Goal: Task Accomplishment & Management: Complete application form

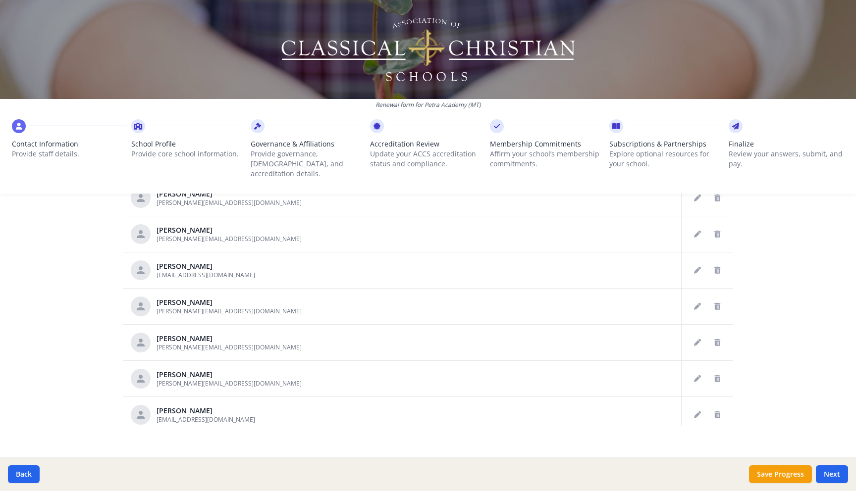
scroll to position [717, 0]
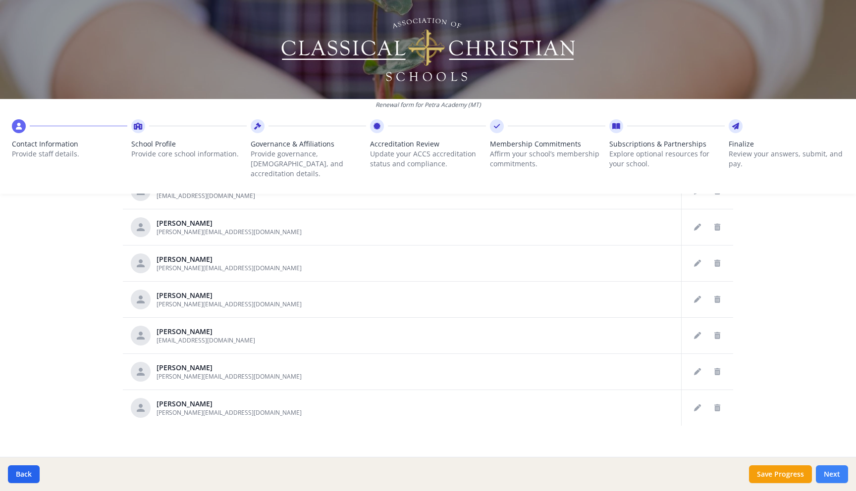
click at [827, 476] on button "Next" at bounding box center [831, 474] width 32 height 18
type input "[PHONE_NUMBER]"
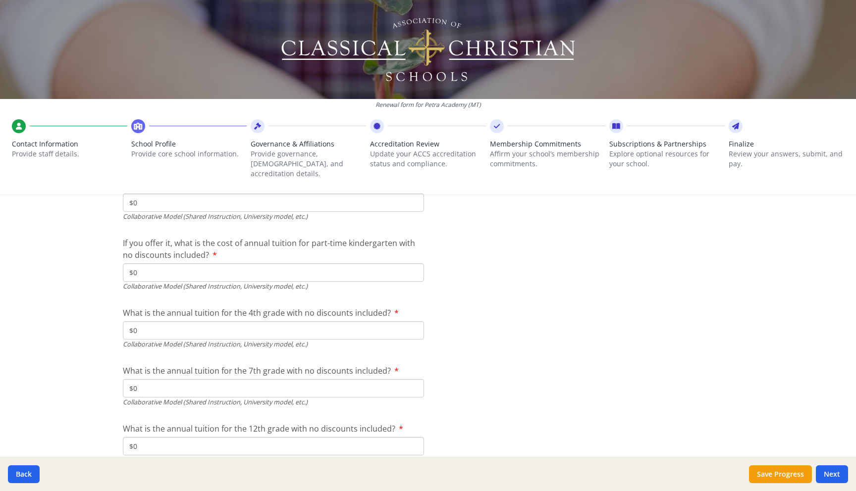
scroll to position [3206, 0]
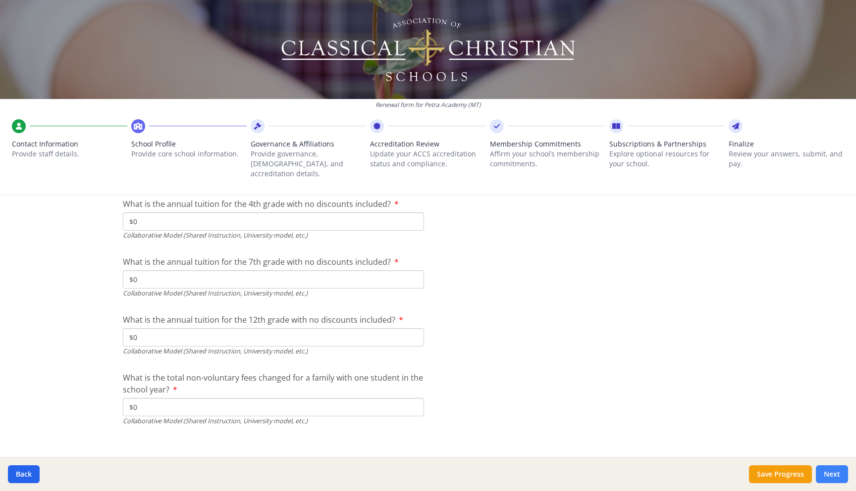
click at [835, 474] on button "Next" at bounding box center [831, 474] width 32 height 18
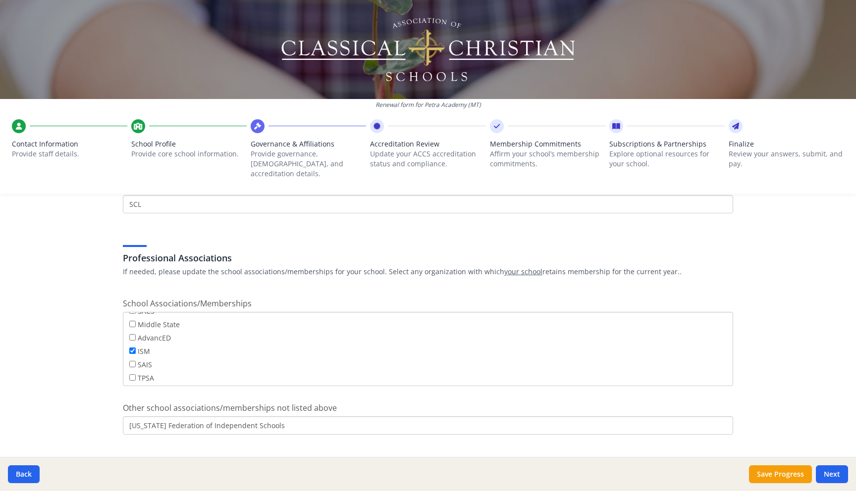
scroll to position [547, 0]
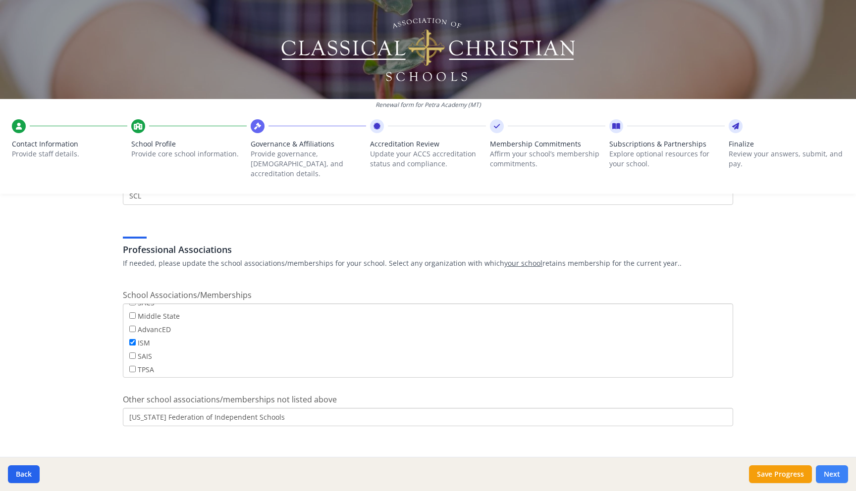
click at [835, 472] on button "Next" at bounding box center [831, 474] width 32 height 18
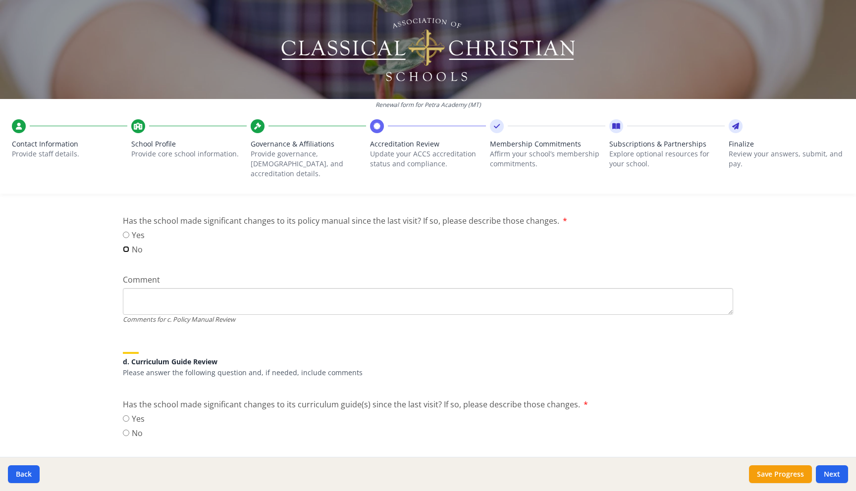
click at [126, 246] on input "No" at bounding box center [126, 249] width 6 height 6
radio input "true"
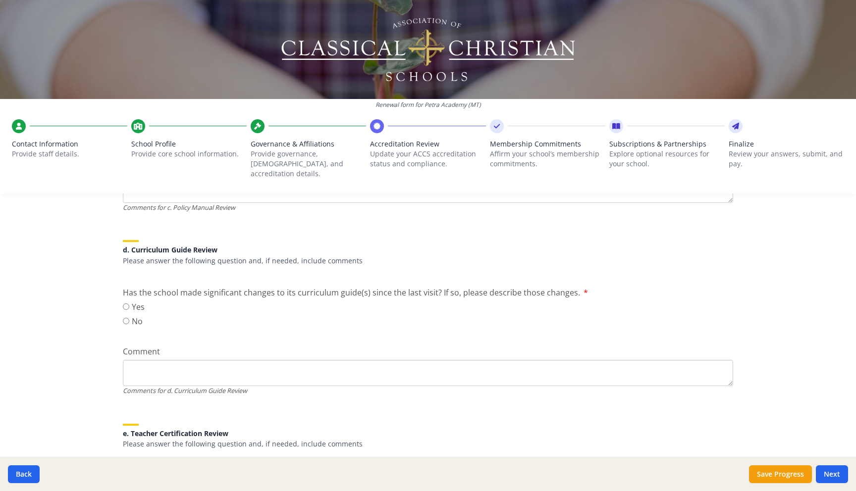
scroll to position [675, 0]
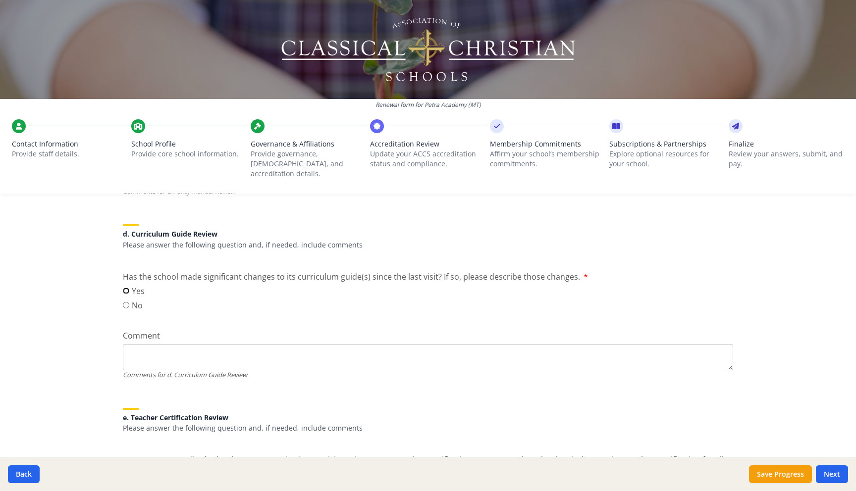
click at [124, 288] on input "Yes" at bounding box center [126, 291] width 6 height 6
radio input "true"
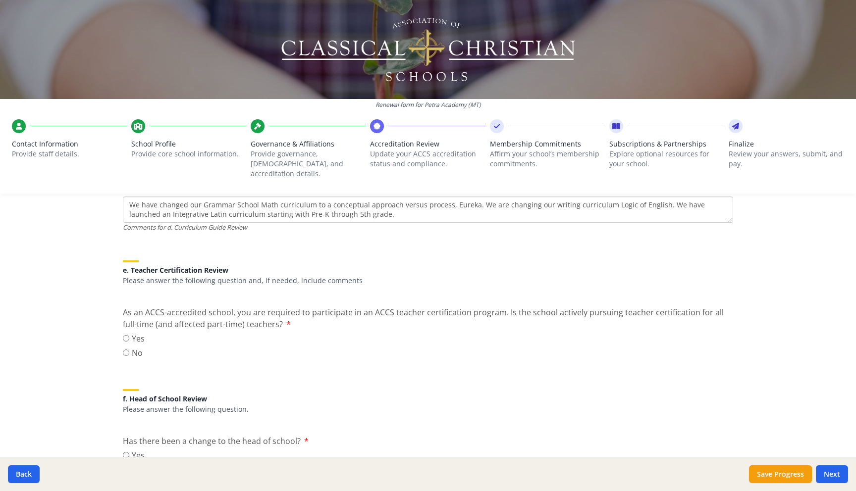
scroll to position [825, 0]
type textarea "We have changed our Grammar School Math curriculum to a conceptual approach ver…"
click at [125, 333] on input "Yes" at bounding box center [126, 336] width 6 height 6
radio input "true"
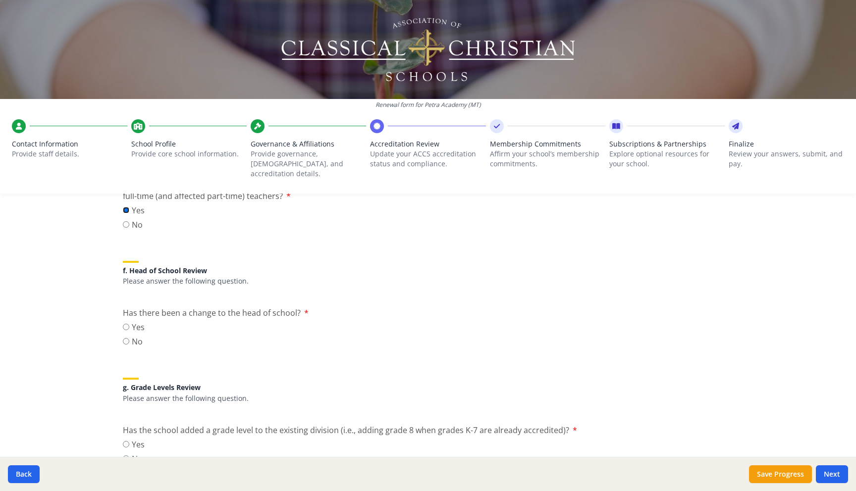
scroll to position [957, 0]
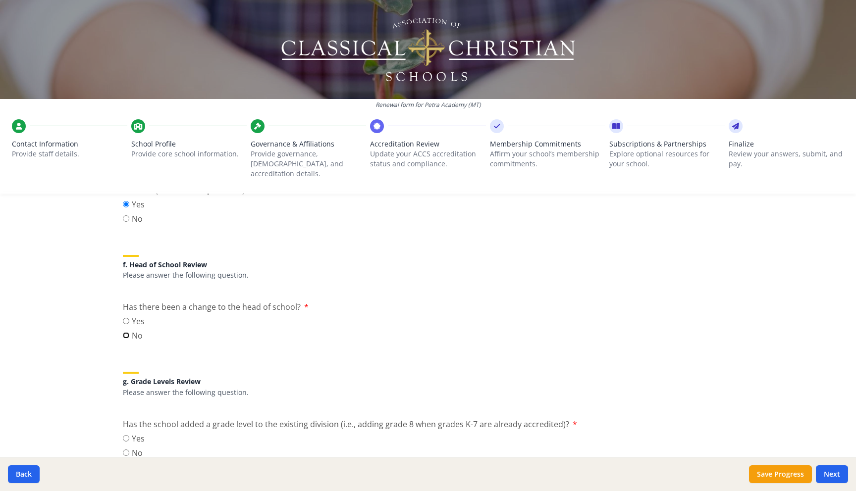
click at [125, 332] on input "No" at bounding box center [126, 335] width 6 height 6
radio input "true"
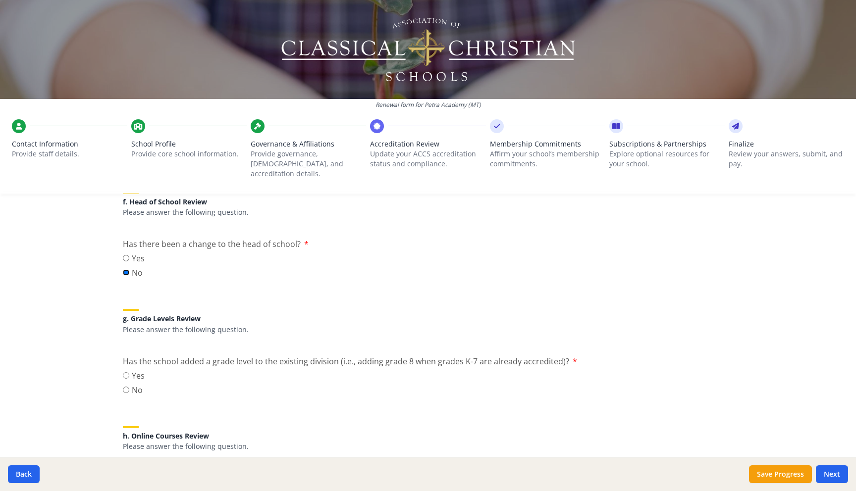
scroll to position [1057, 0]
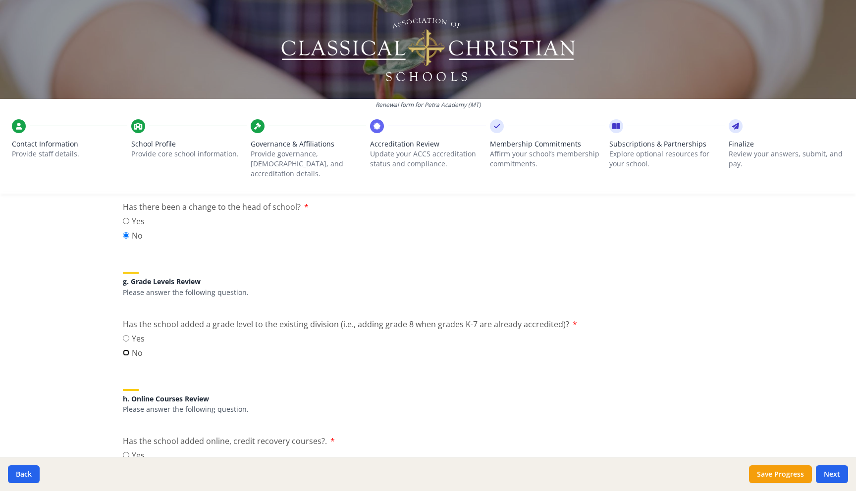
click at [126, 350] on input "No" at bounding box center [126, 353] width 6 height 6
radio input "true"
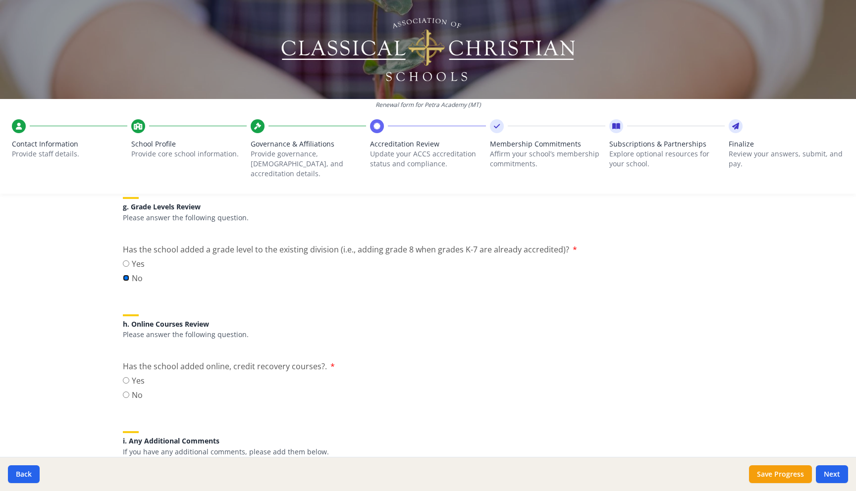
scroll to position [1161, 0]
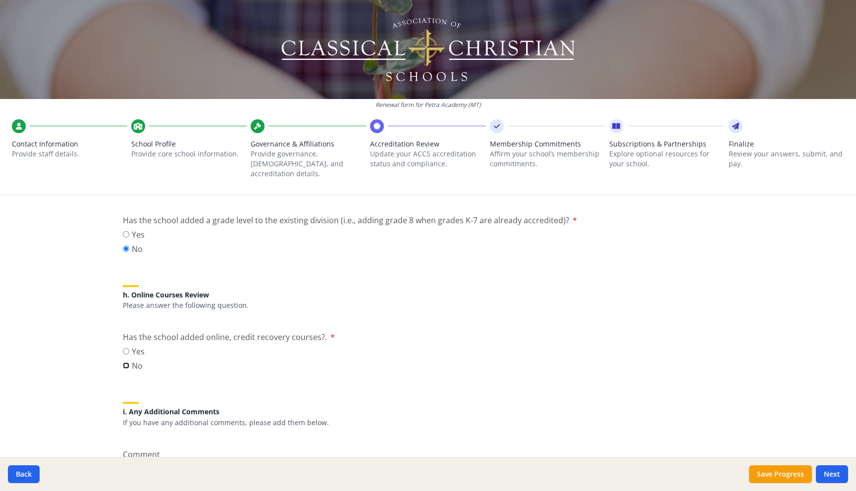
click at [125, 362] on input "No" at bounding box center [126, 365] width 6 height 6
radio input "true"
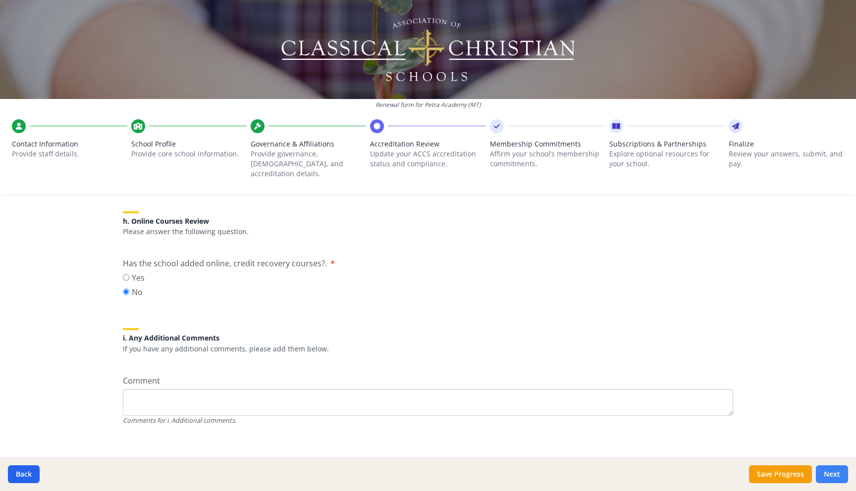
click at [828, 473] on button "Next" at bounding box center [831, 474] width 32 height 18
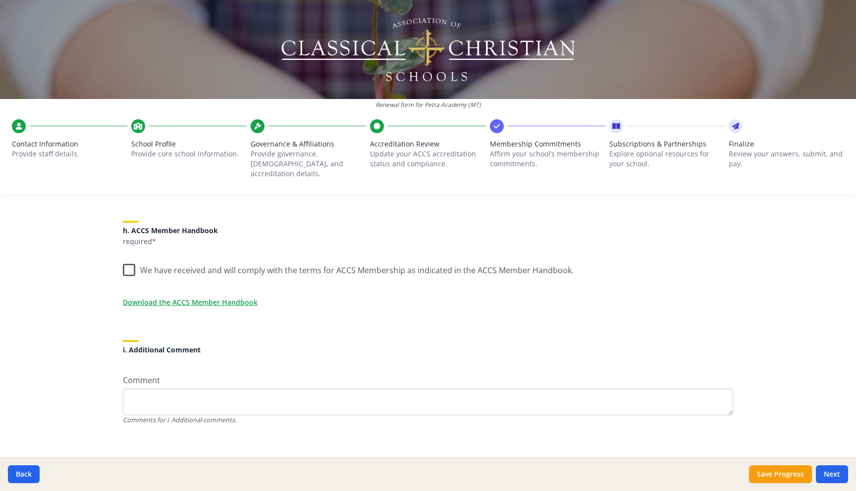
click at [129, 259] on label "We have received and will comply with the terms for ACCS Membership as indicate…" at bounding box center [348, 267] width 451 height 21
click at [0, 0] on input "We have received and will comply with the terms for ACCS Membership as indicate…" at bounding box center [0, 0] width 0 height 0
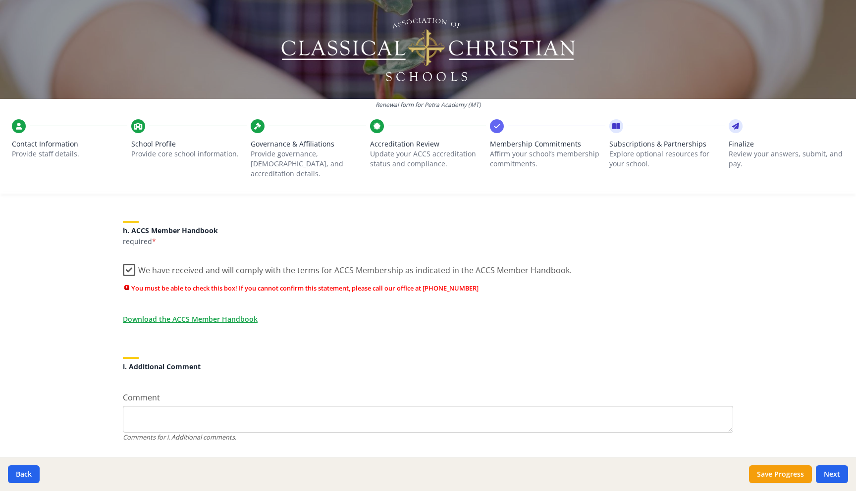
scroll to position [838, 0]
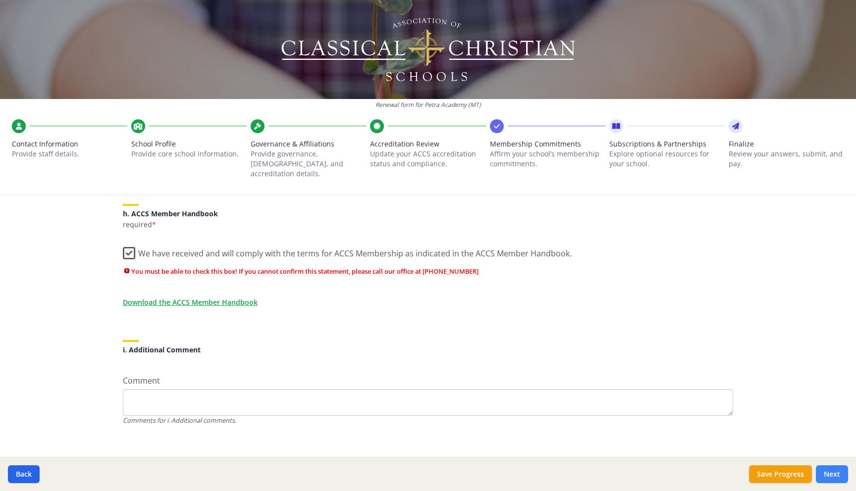
click at [834, 474] on button "Next" at bounding box center [831, 474] width 32 height 18
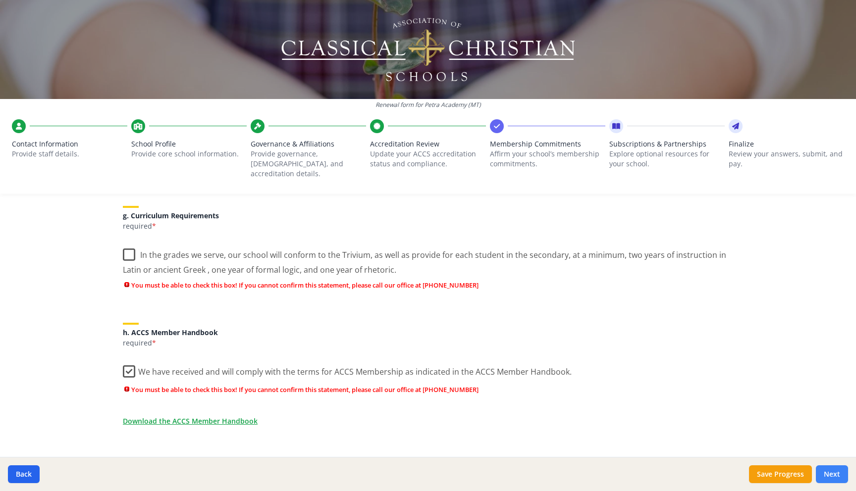
scroll to position [923, 0]
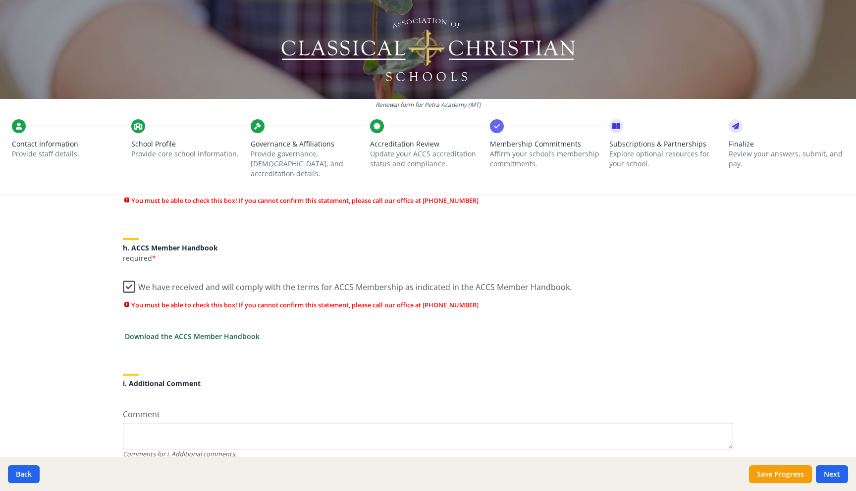
click at [202, 331] on link "Download the ACCS Member Handbook" at bounding box center [192, 336] width 135 height 10
click at [126, 276] on label "We have received and will comply with the terms for ACCS Membership as indicate…" at bounding box center [347, 284] width 449 height 21
click at [0, 0] on input "We have received and will comply with the terms for ACCS Membership as indicate…" at bounding box center [0, 0] width 0 height 0
click at [129, 274] on label "We have received and will comply with the terms for ACCS Membership as indicate…" at bounding box center [348, 284] width 451 height 21
click at [0, 0] on input "We have received and will comply with the terms for ACCS Membership as indicate…" at bounding box center [0, 0] width 0 height 0
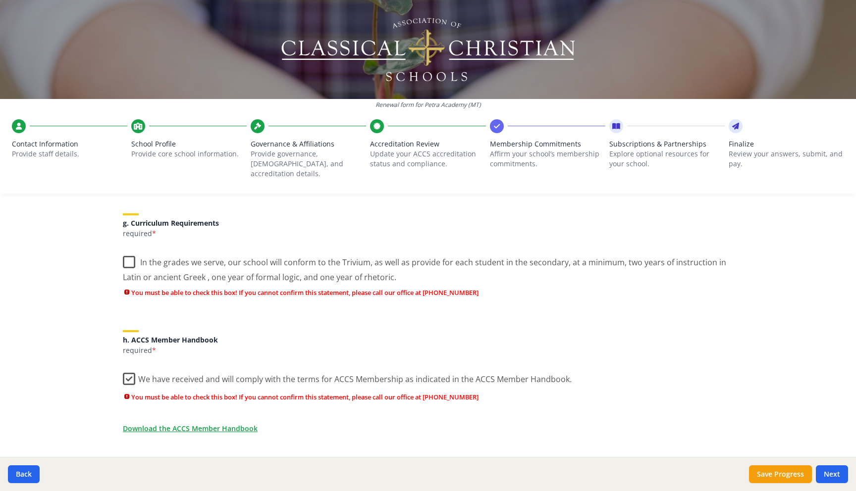
scroll to position [827, 0]
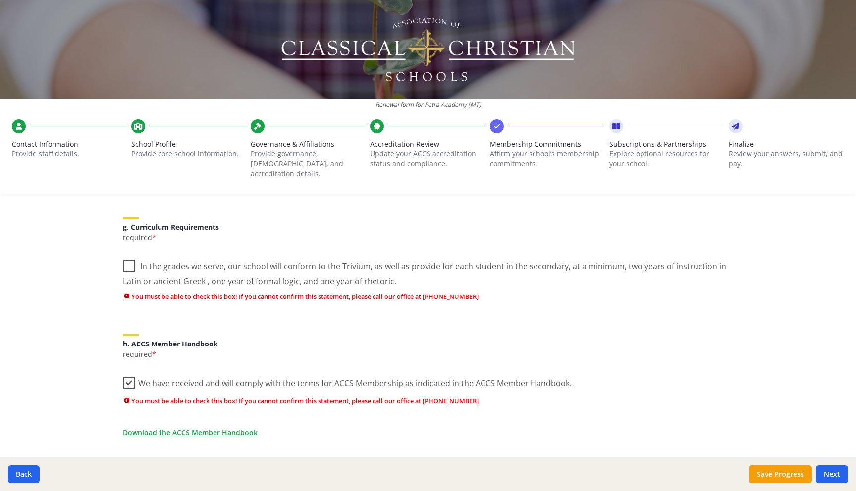
click at [130, 254] on label "In the grades we serve, our school will conform to the Trivium, as well as prov…" at bounding box center [428, 269] width 610 height 33
click at [0, 0] on input "In the grades we serve, our school will conform to the Trivium, as well as prov…" at bounding box center [0, 0] width 0 height 0
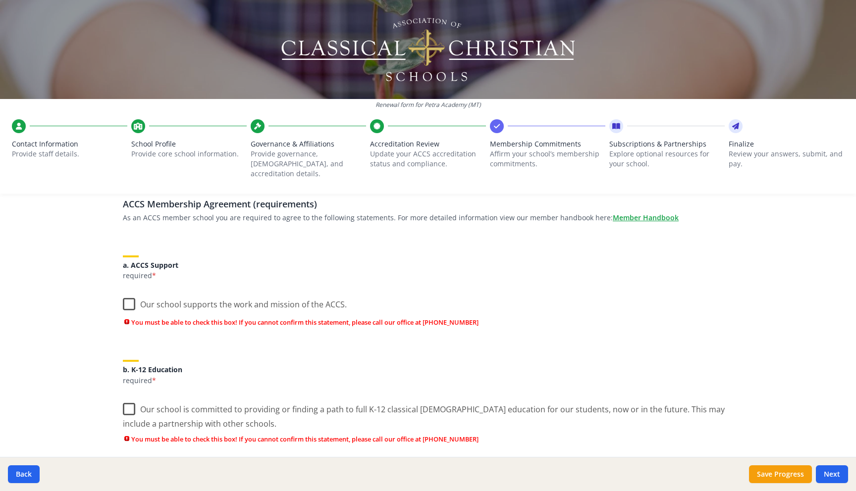
scroll to position [85, 0]
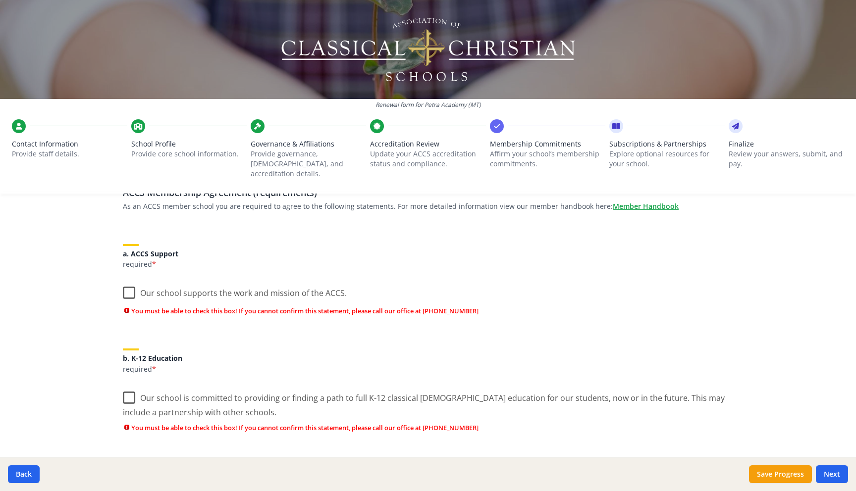
click at [130, 286] on label "Our school supports the work and mission of the ACCS." at bounding box center [235, 290] width 224 height 21
click at [0, 0] on input "Our school supports the work and mission of the ACCS." at bounding box center [0, 0] width 0 height 0
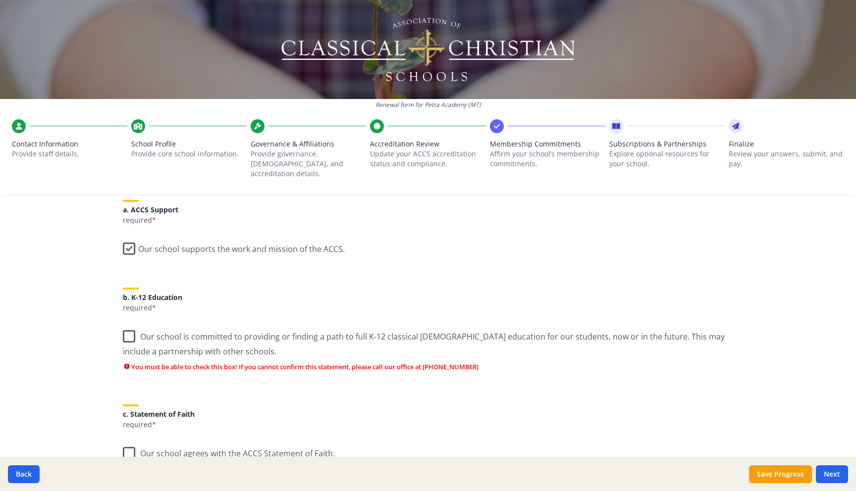
scroll to position [143, 0]
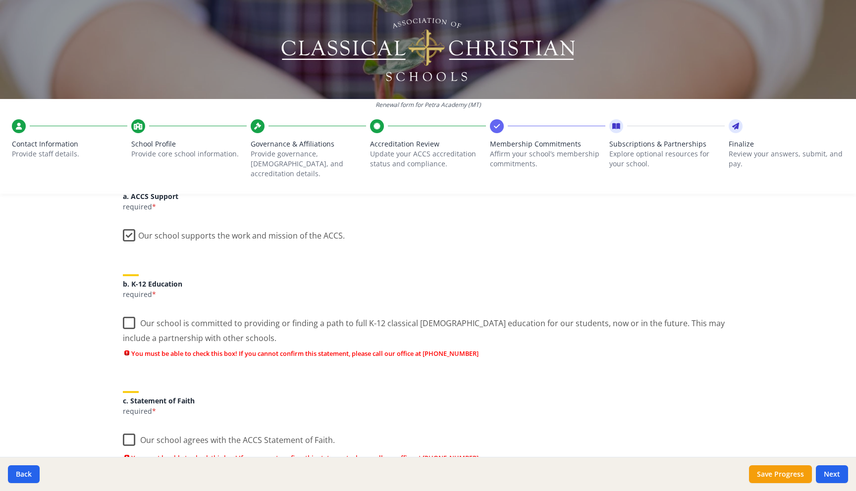
click at [130, 312] on label "Our school is committed to providing or finding a path to full K-12 classical […" at bounding box center [428, 326] width 610 height 33
click at [0, 0] on input "Our school is committed to providing or finding a path to full K-12 classical […" at bounding box center [0, 0] width 0 height 0
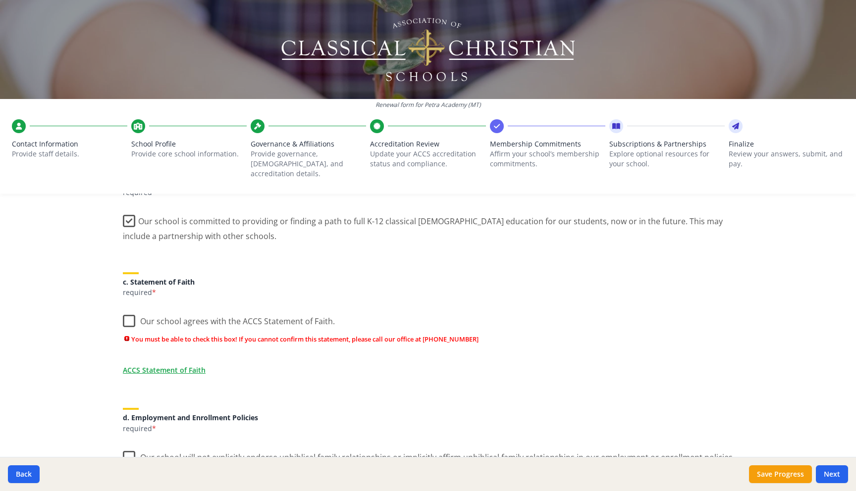
scroll to position [249, 0]
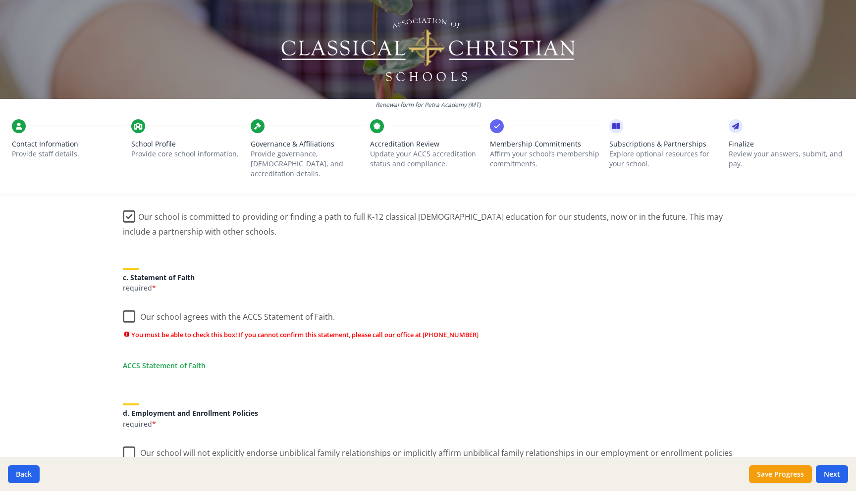
click at [130, 306] on label "Our school agrees with the ACCS Statement of Faith." at bounding box center [229, 314] width 212 height 21
click at [0, 0] on input "Our school agrees with the ACCS Statement of Faith." at bounding box center [0, 0] width 0 height 0
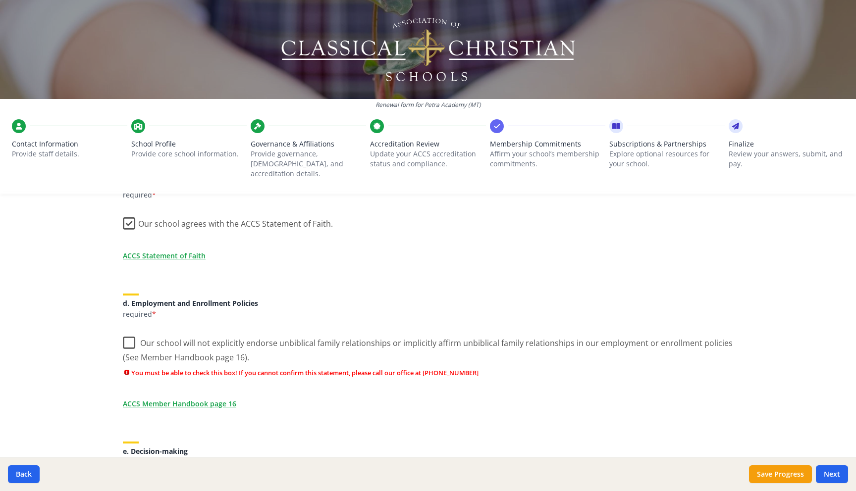
scroll to position [345, 0]
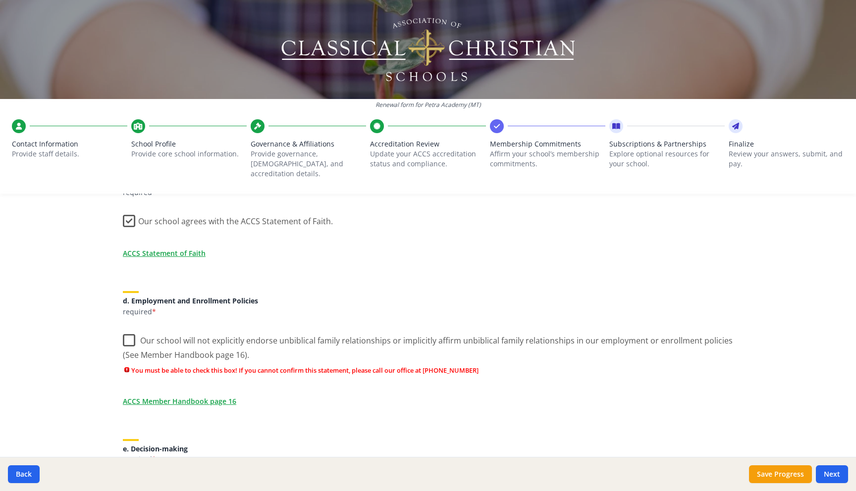
click at [130, 330] on label "Our school will not explicitly endorse unbiblical family relationships or impli…" at bounding box center [428, 344] width 610 height 33
click at [0, 0] on input "Our school will not explicitly endorse unbiblical family relationships or impli…" at bounding box center [0, 0] width 0 height 0
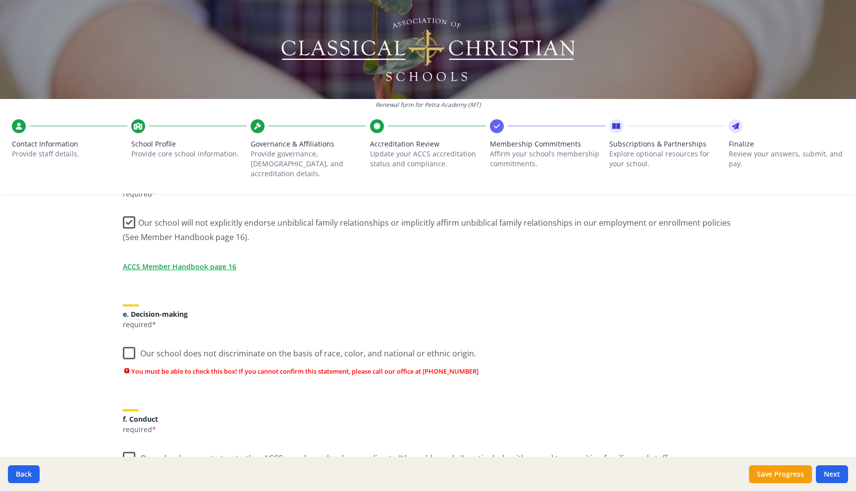
scroll to position [483, 0]
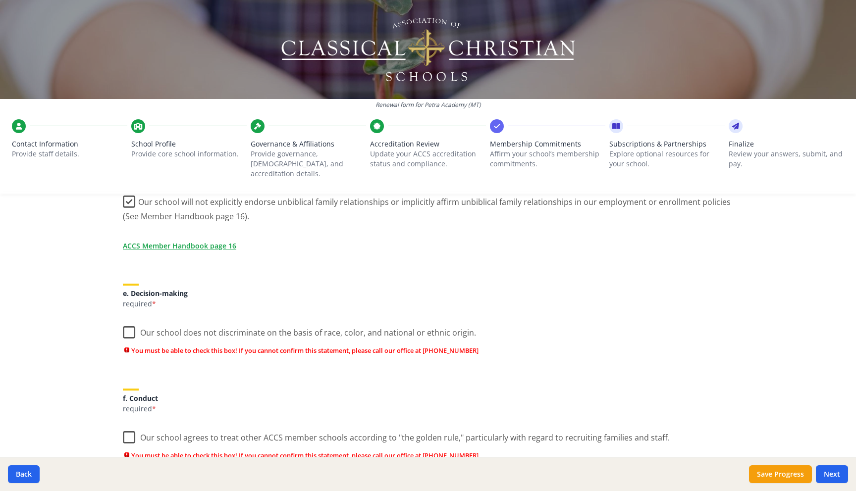
click at [131, 320] on label "Our school does not discriminate on the basis of race, color, and national or e…" at bounding box center [299, 330] width 353 height 21
click at [0, 0] on input "Our school does not discriminate on the basis of race, color, and national or e…" at bounding box center [0, 0] width 0 height 0
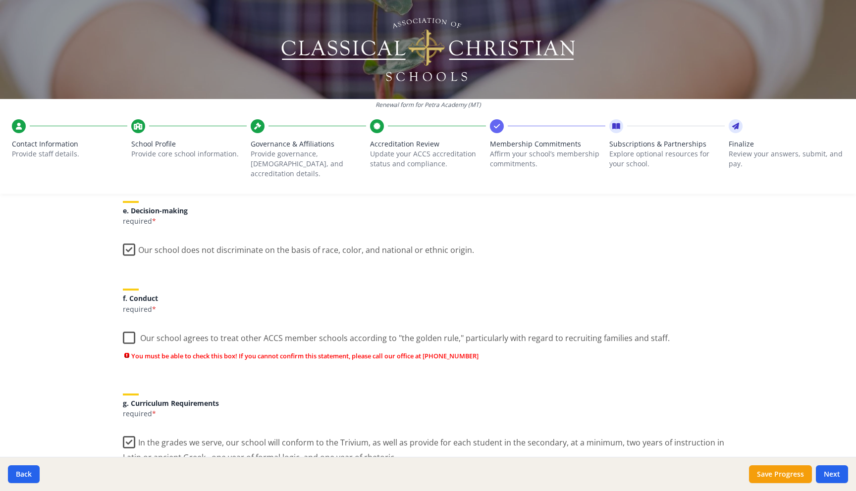
scroll to position [566, 0]
click at [131, 327] on label "Our school agrees to treat other ACCS member schools according to "the golden r…" at bounding box center [396, 335] width 547 height 21
click at [0, 0] on input "Our school agrees to treat other ACCS member schools according to "the golden r…" at bounding box center [0, 0] width 0 height 0
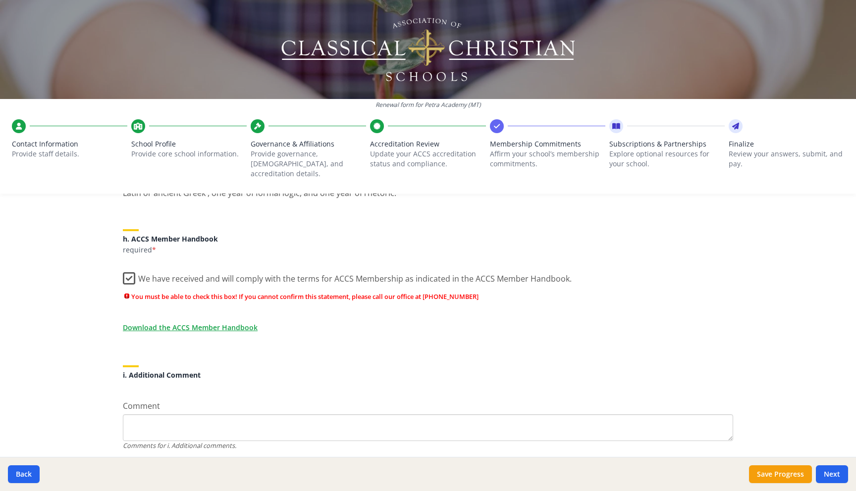
scroll to position [838, 0]
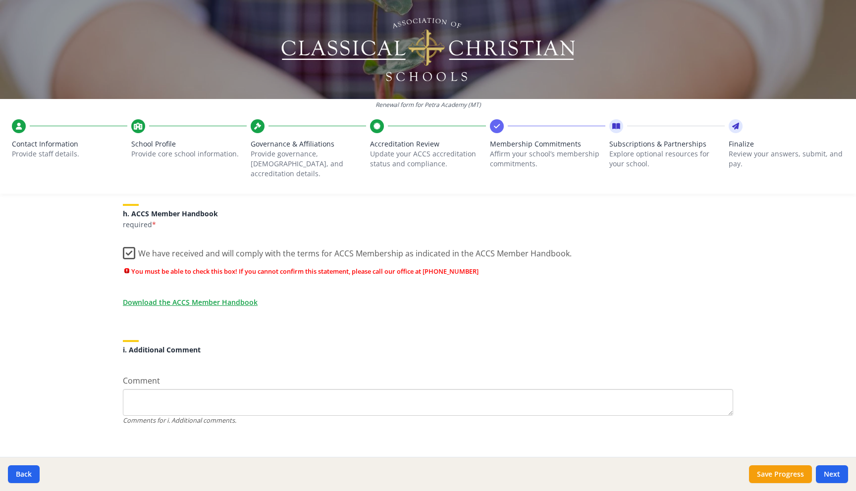
click at [130, 244] on label "We have received and will comply with the terms for ACCS Membership as indicate…" at bounding box center [347, 251] width 449 height 21
click at [0, 0] on input "We have received and will comply with the terms for ACCS Membership as indicate…" at bounding box center [0, 0] width 0 height 0
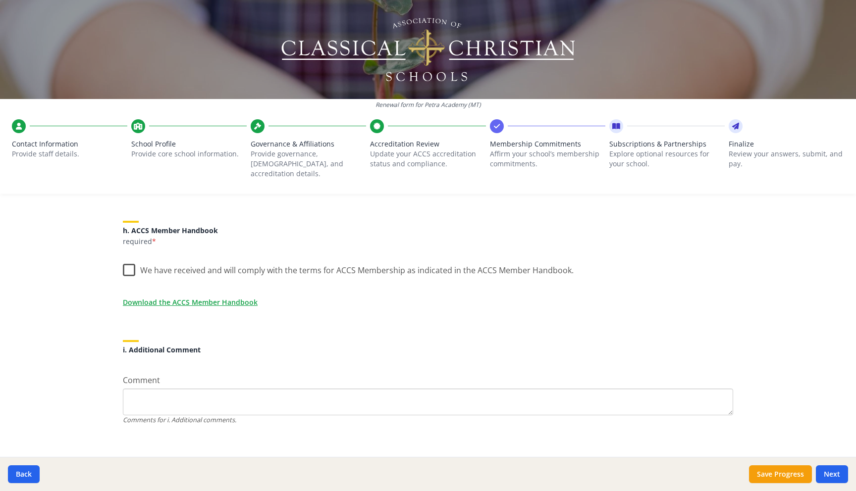
click at [130, 262] on label "We have received and will comply with the terms for ACCS Membership as indicate…" at bounding box center [348, 267] width 451 height 21
click at [0, 0] on input "We have received and will comply with the terms for ACCS Membership as indicate…" at bounding box center [0, 0] width 0 height 0
click at [826, 474] on button "Next" at bounding box center [831, 474] width 32 height 18
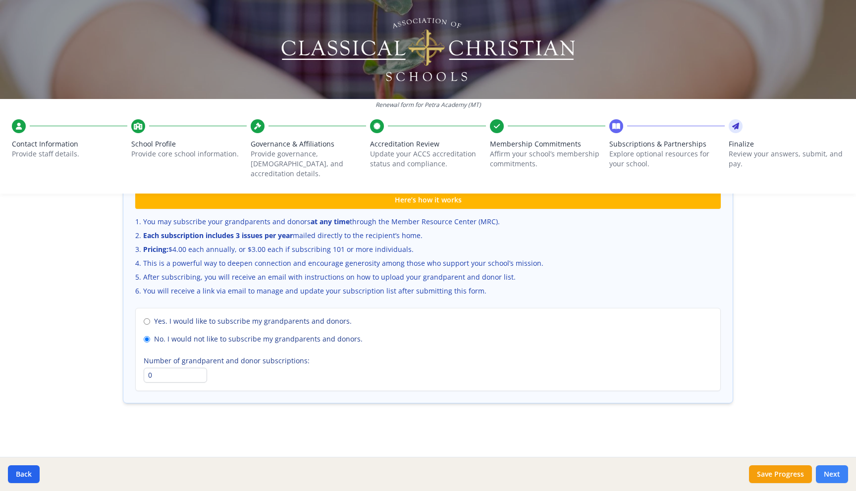
scroll to position [640, 0]
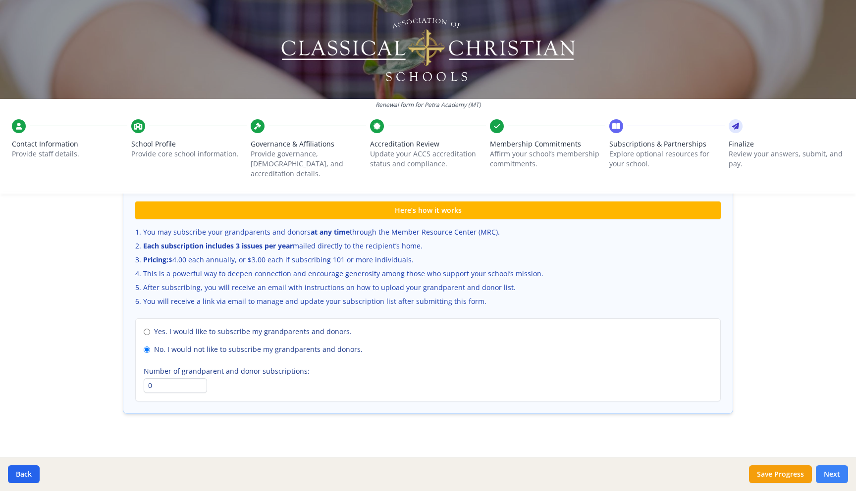
click at [833, 471] on button "Next" at bounding box center [831, 474] width 32 height 18
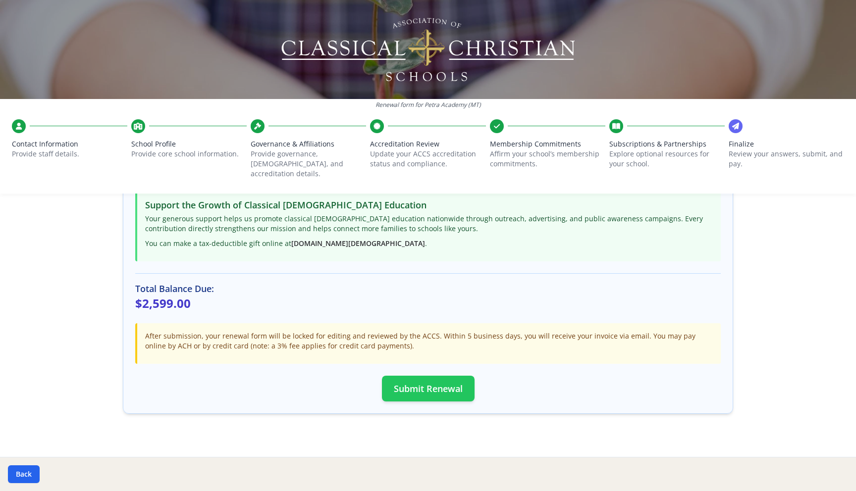
click at [420, 380] on button "Submit Renewal" at bounding box center [428, 389] width 93 height 26
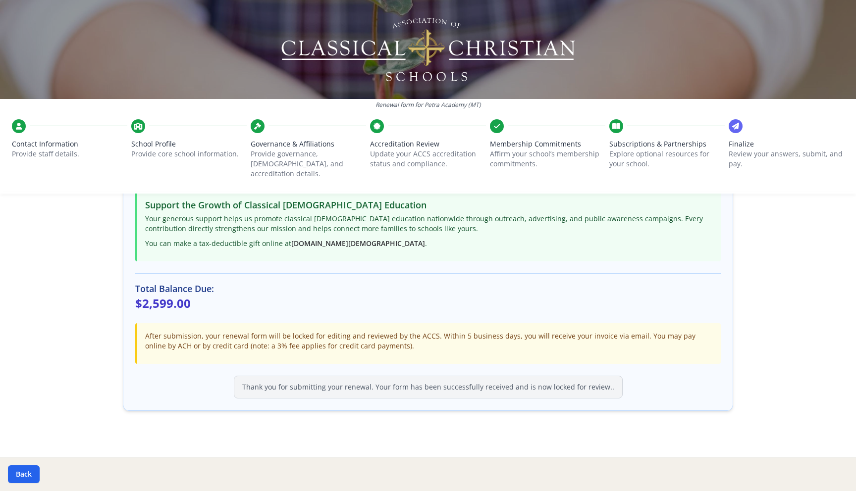
scroll to position [219, 0]
